Goal: Transaction & Acquisition: Purchase product/service

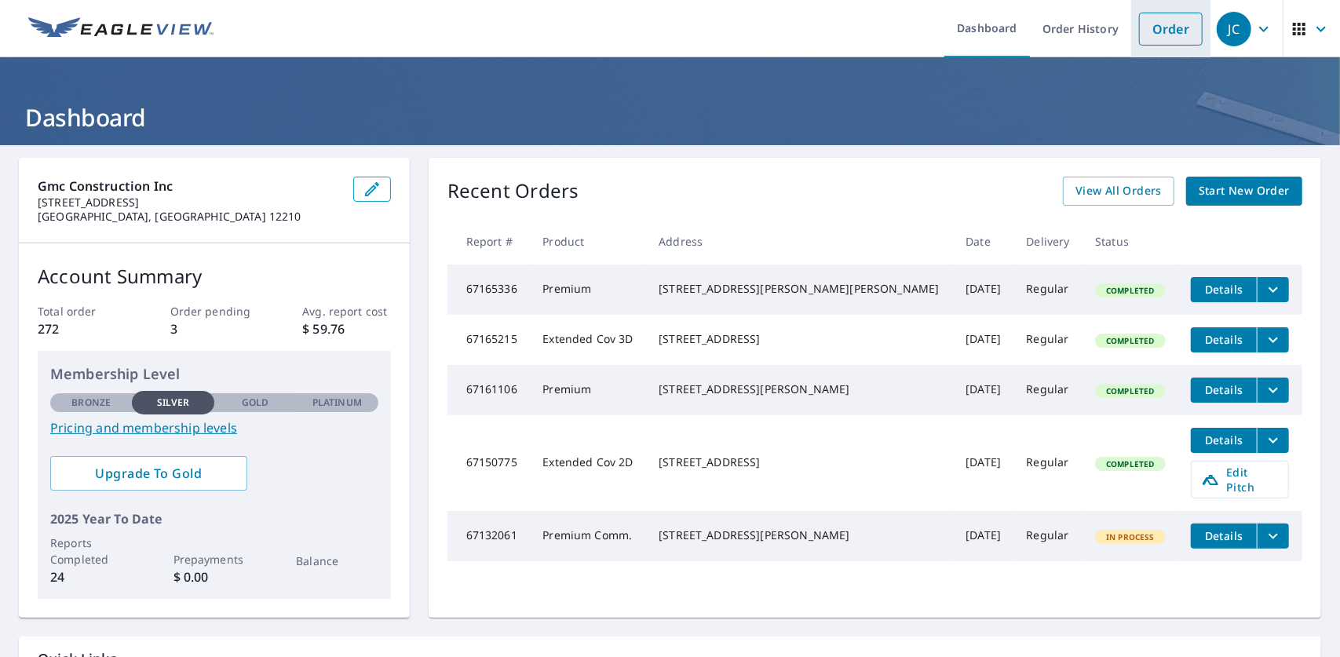
click at [1163, 18] on link "Order" at bounding box center [1171, 29] width 64 height 33
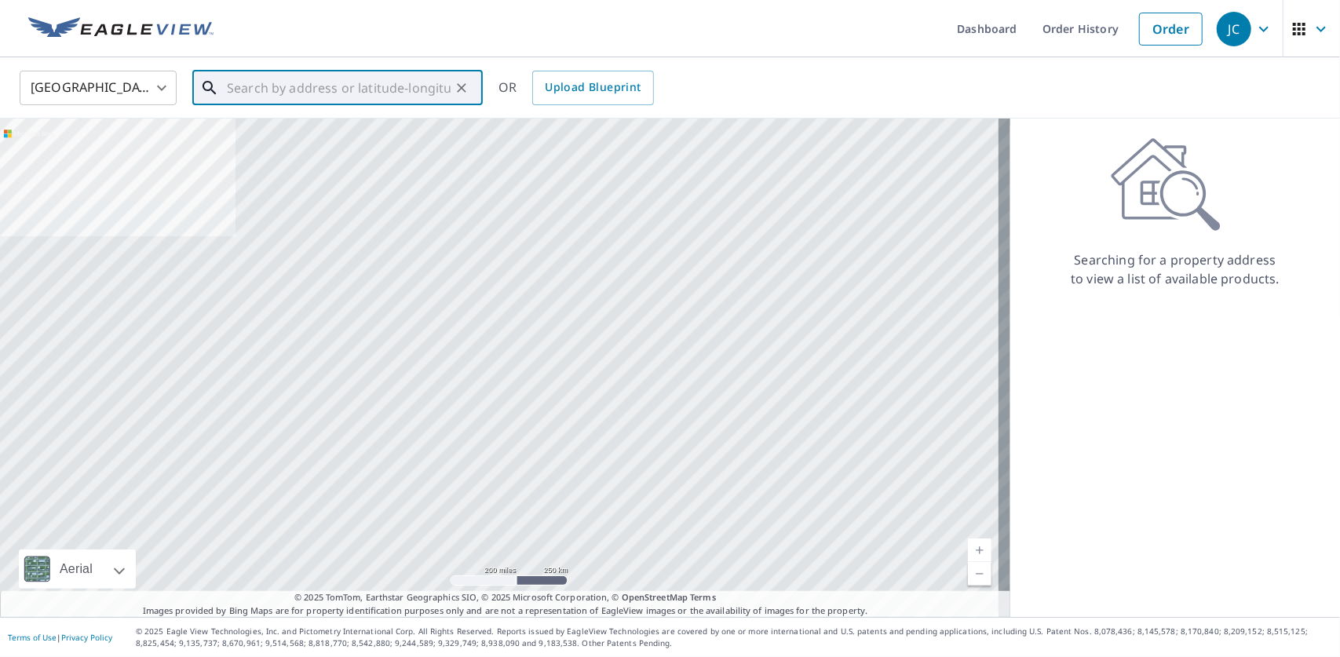
click at [369, 86] on input "text" at bounding box center [339, 88] width 224 height 44
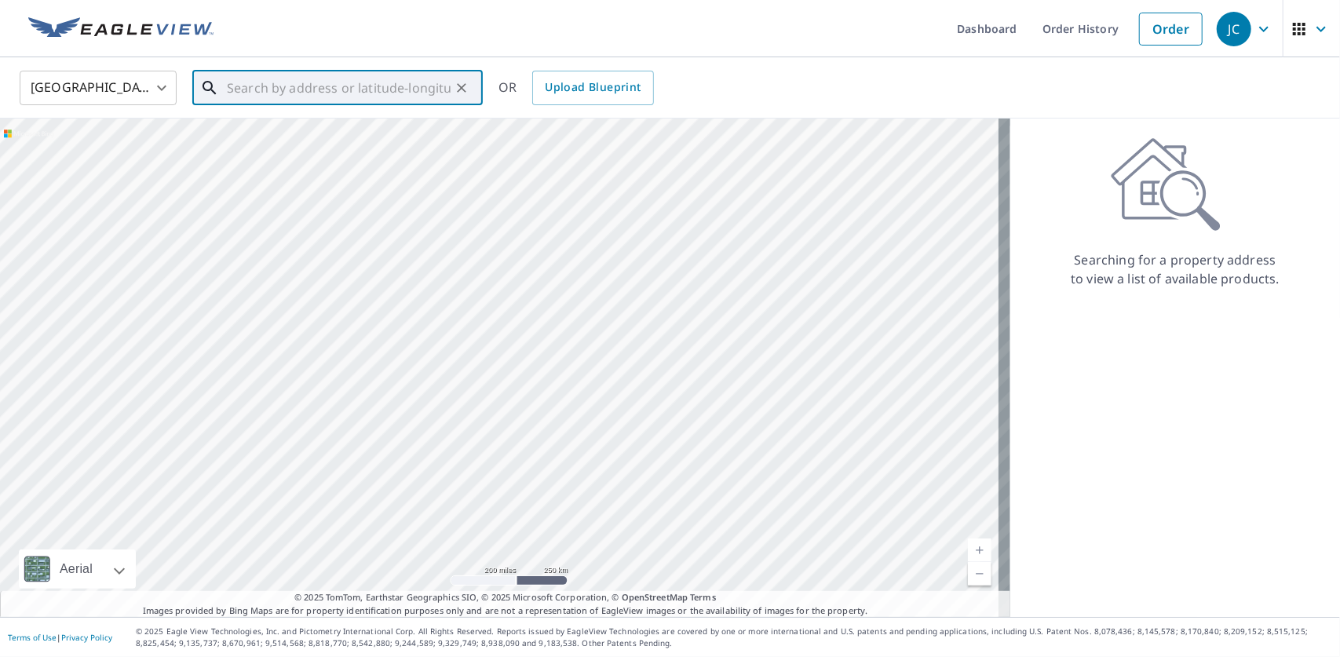
paste input "[STREET_ADDRESS]"
click at [316, 132] on span "100 Glenning Ln" at bounding box center [347, 133] width 246 height 19
type input "[STREET_ADDRESS]"
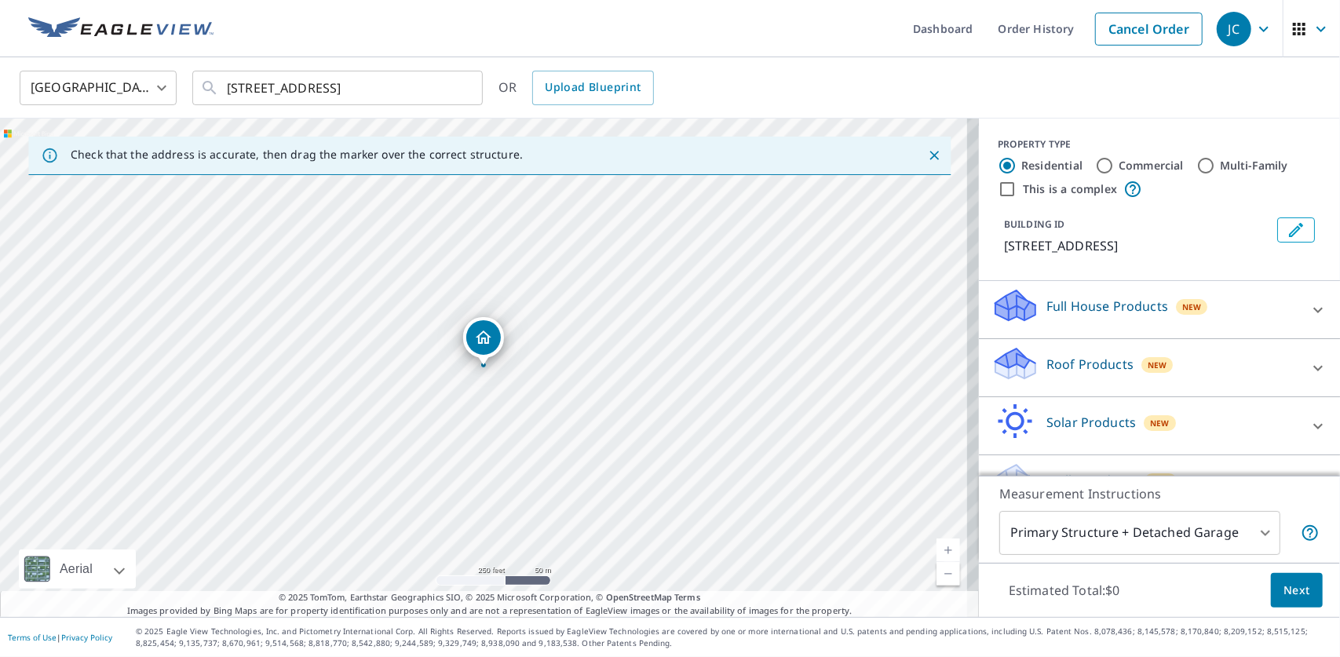
click at [1183, 358] on div "Roof Products New" at bounding box center [1145, 367] width 308 height 45
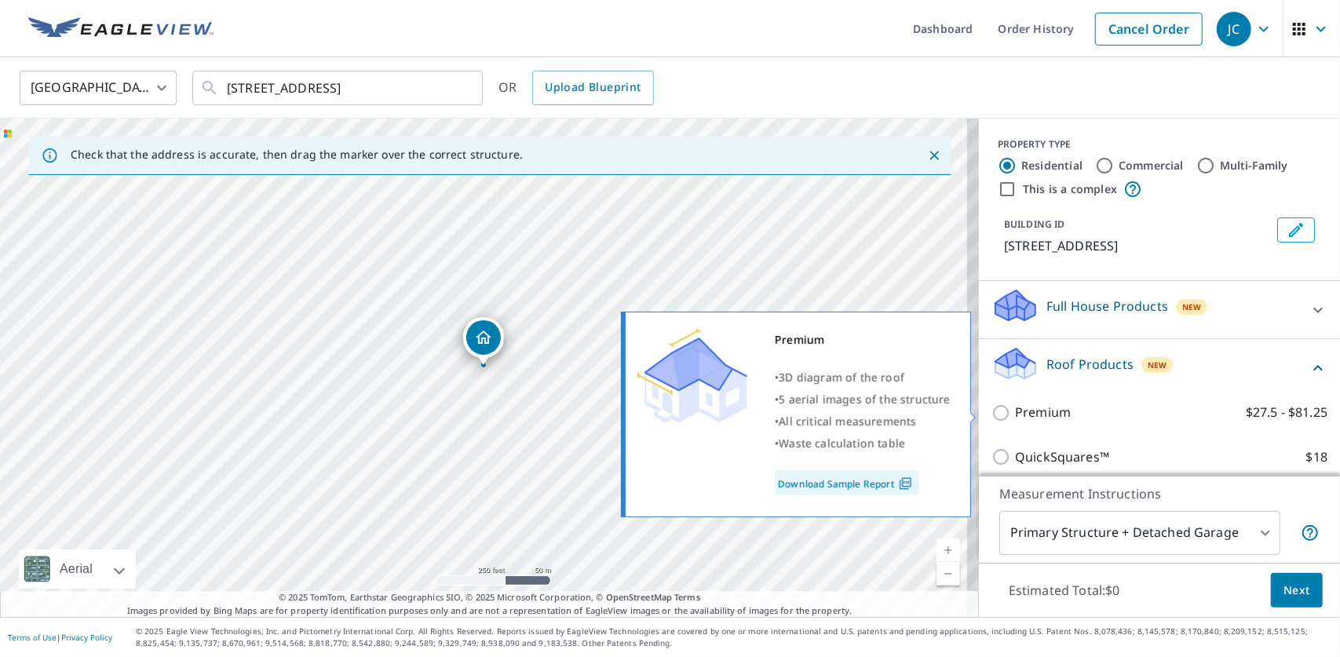
click at [1017, 406] on p "Premium" at bounding box center [1043, 413] width 56 height 20
click at [1015, 406] on input "Premium $27.5 - $81.25" at bounding box center [1003, 412] width 24 height 19
checkbox input "true"
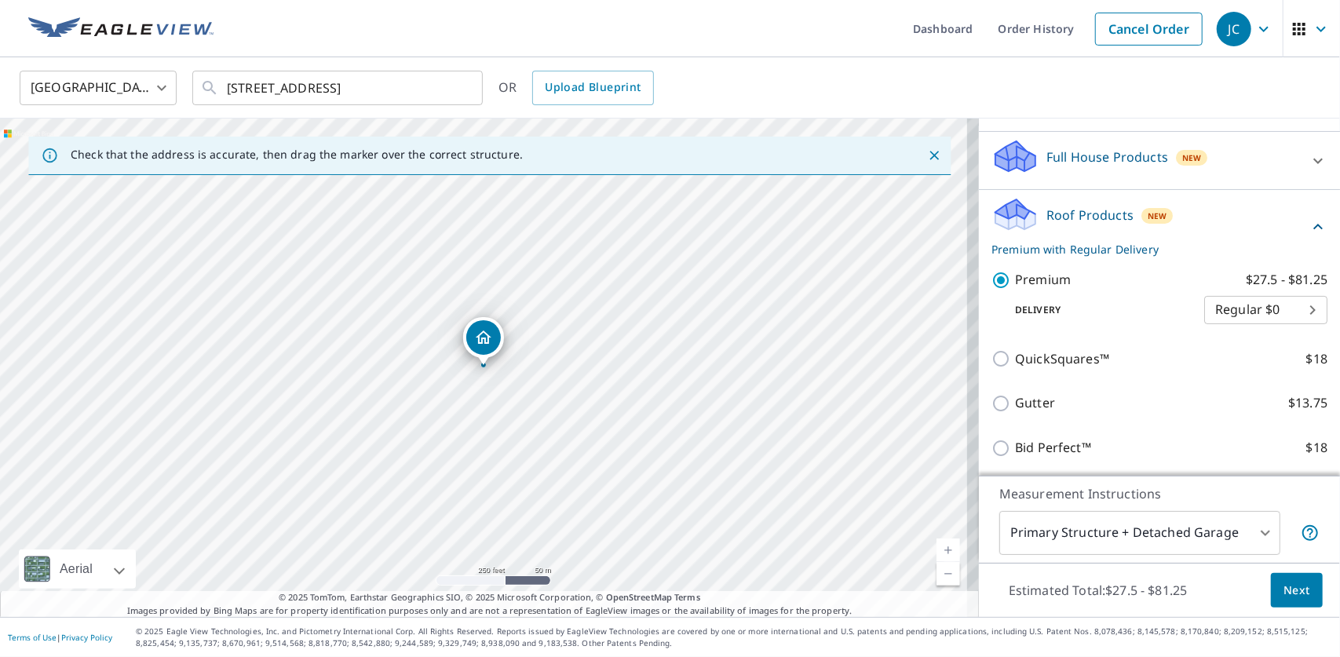
scroll to position [138, 0]
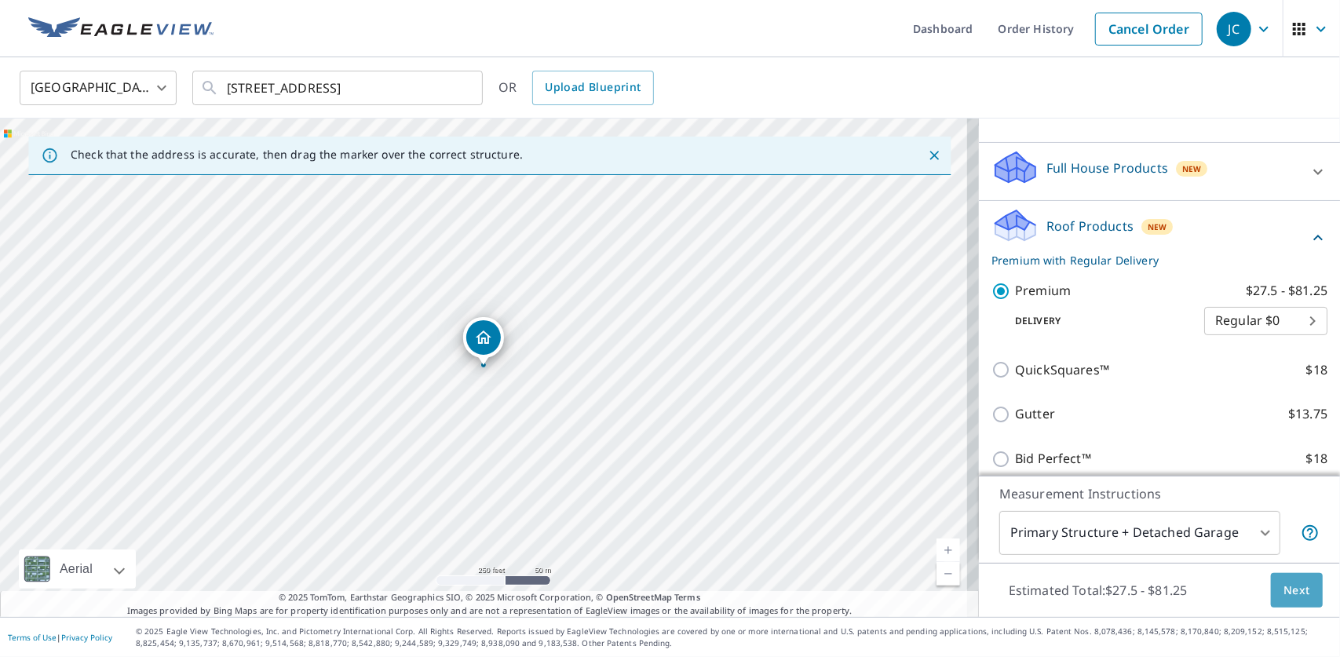
click at [1283, 581] on span "Next" at bounding box center [1296, 591] width 27 height 20
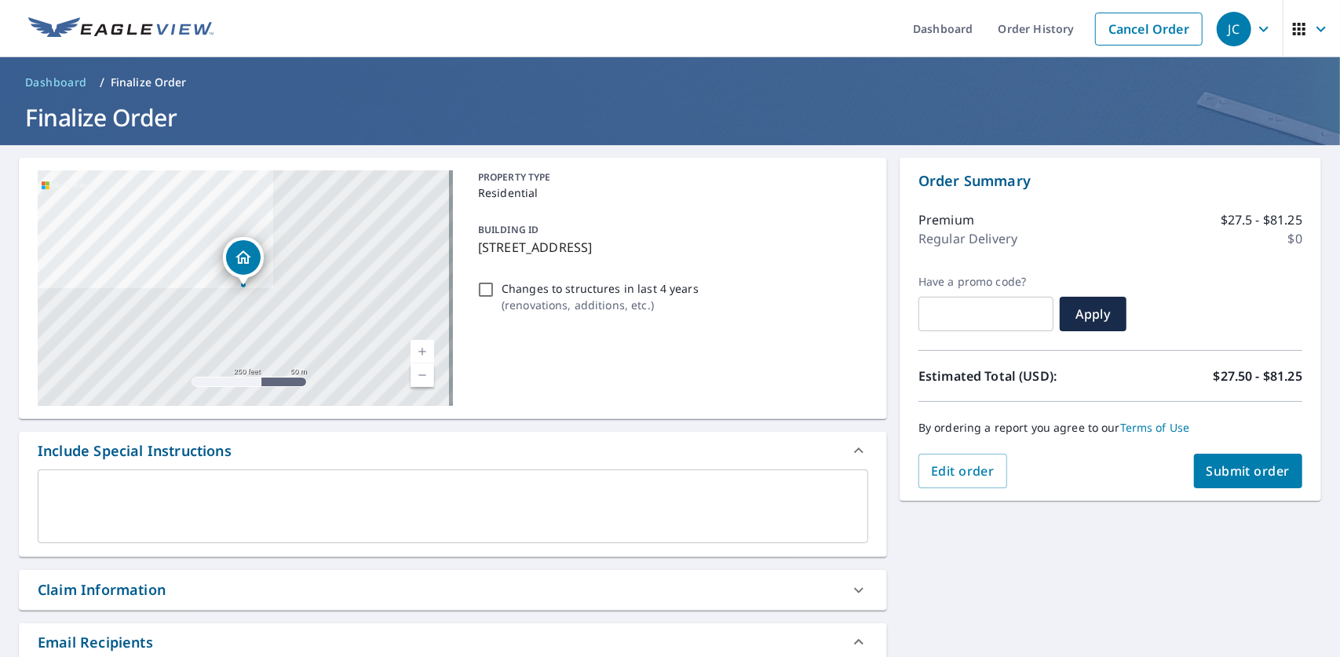
click at [1247, 468] on span "Submit order" at bounding box center [1248, 470] width 84 height 17
